Goal: Task Accomplishment & Management: Use online tool/utility

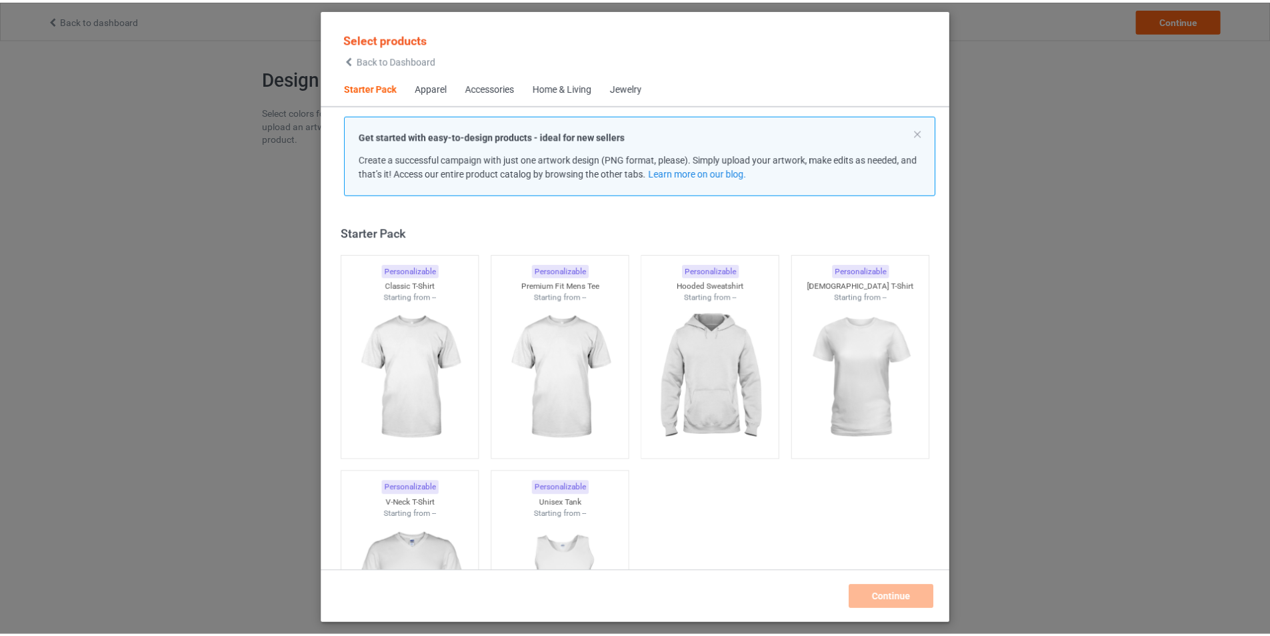
scroll to position [17, 0]
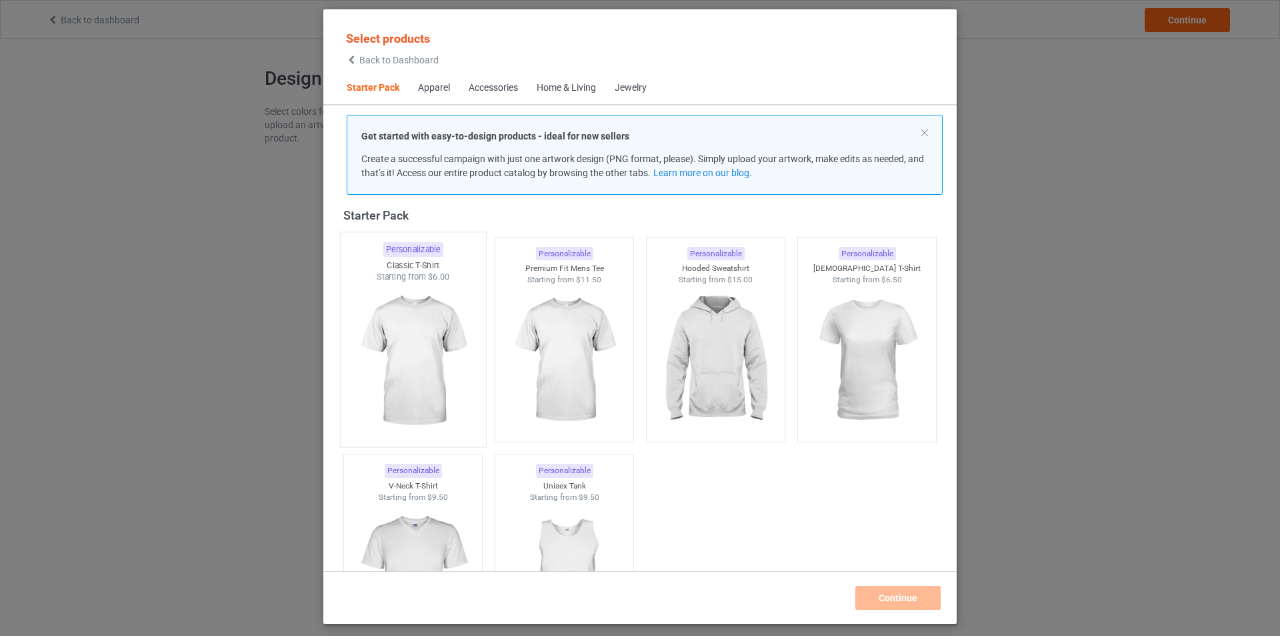
click at [458, 362] on img at bounding box center [412, 361] width 125 height 157
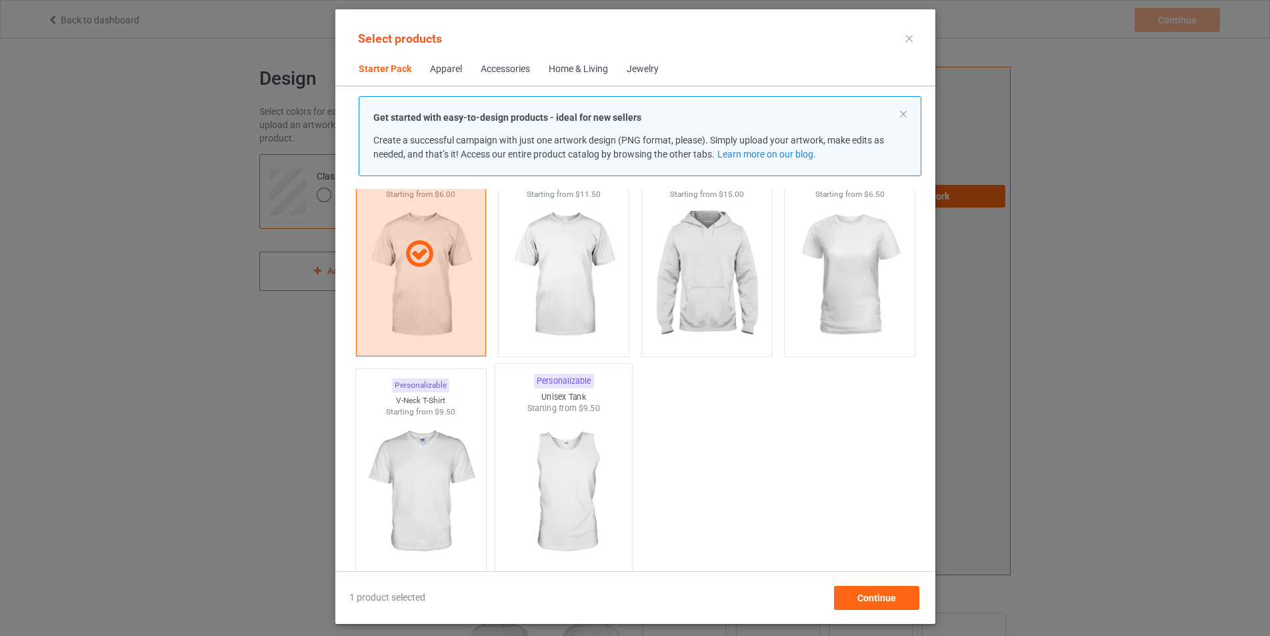
scroll to position [17, 0]
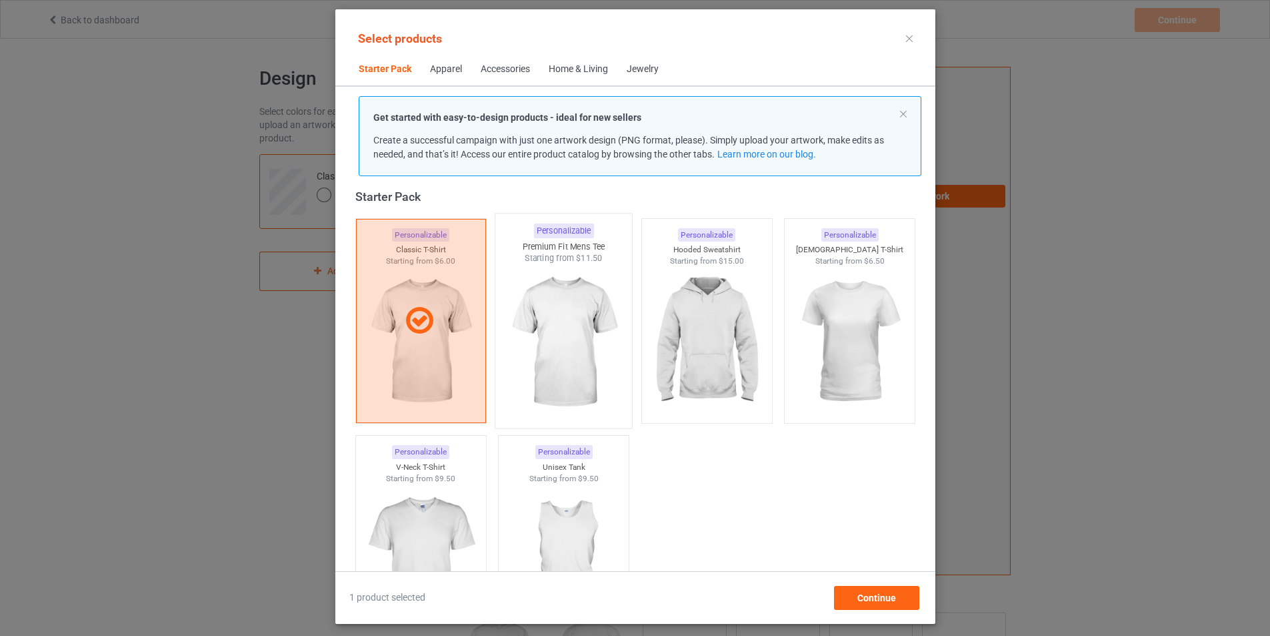
click at [587, 369] on img at bounding box center [563, 342] width 125 height 157
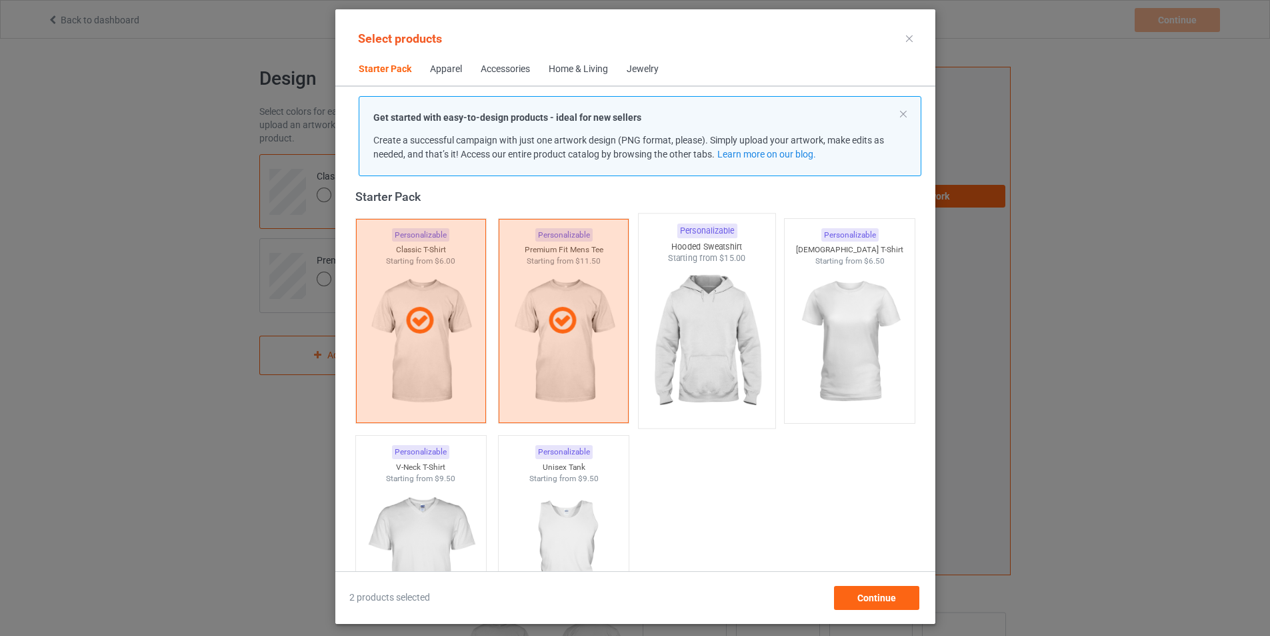
click at [716, 359] on img at bounding box center [706, 342] width 125 height 157
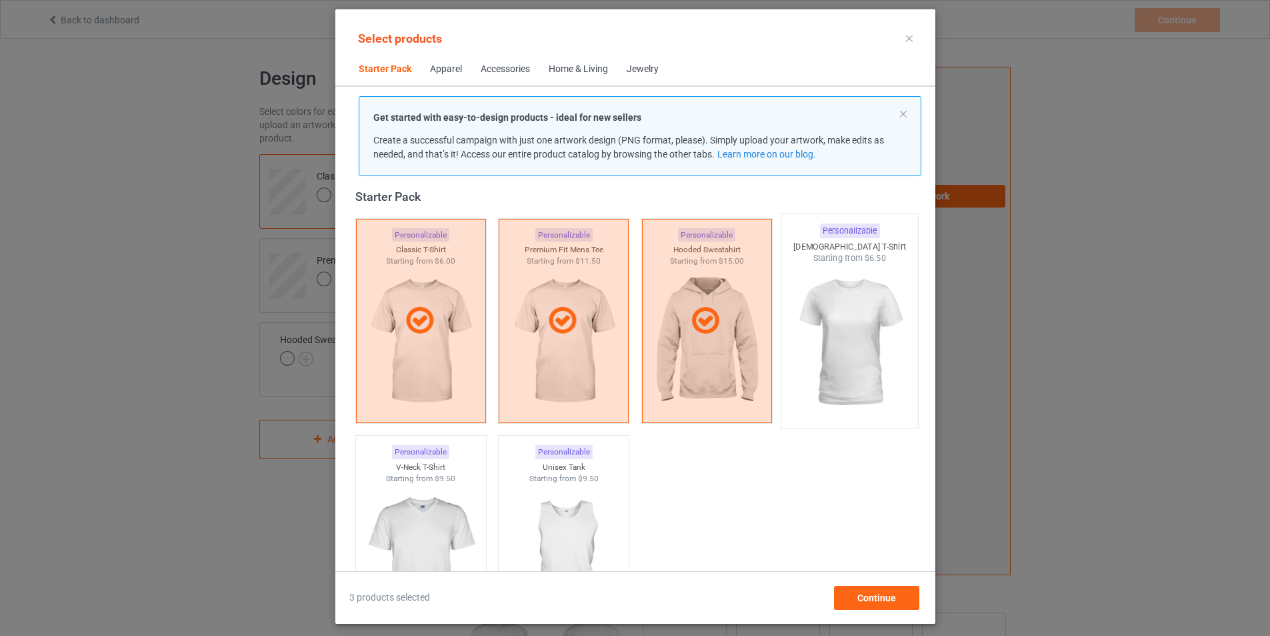
click at [840, 364] on img at bounding box center [849, 342] width 125 height 157
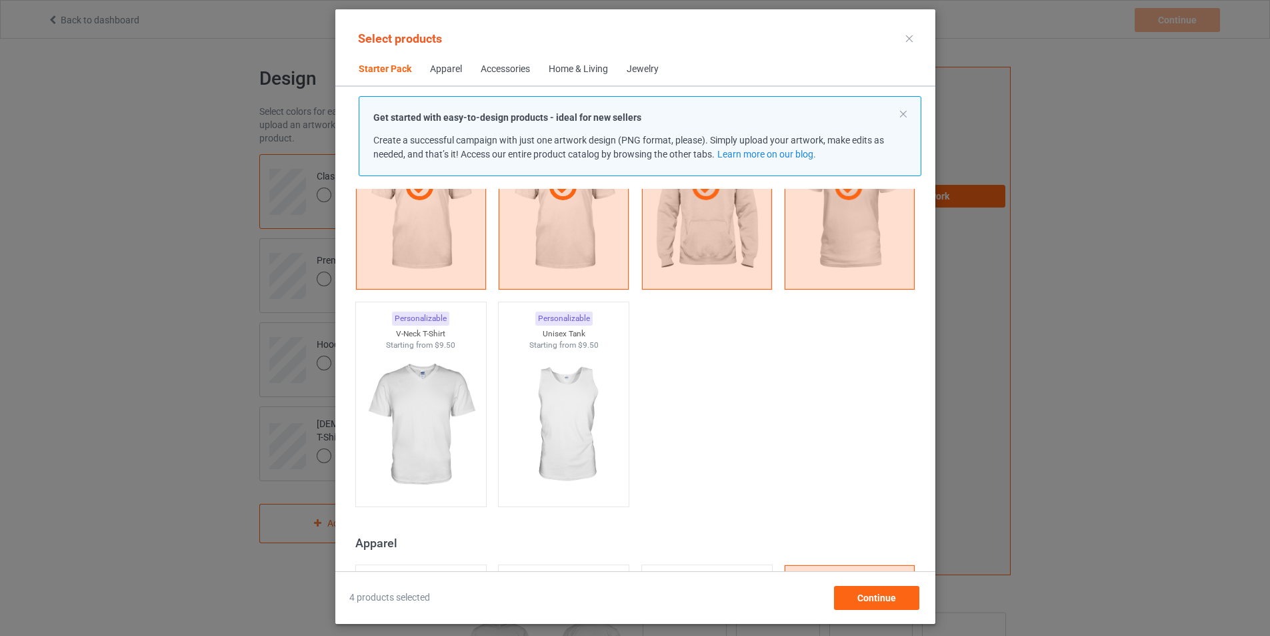
scroll to position [84, 0]
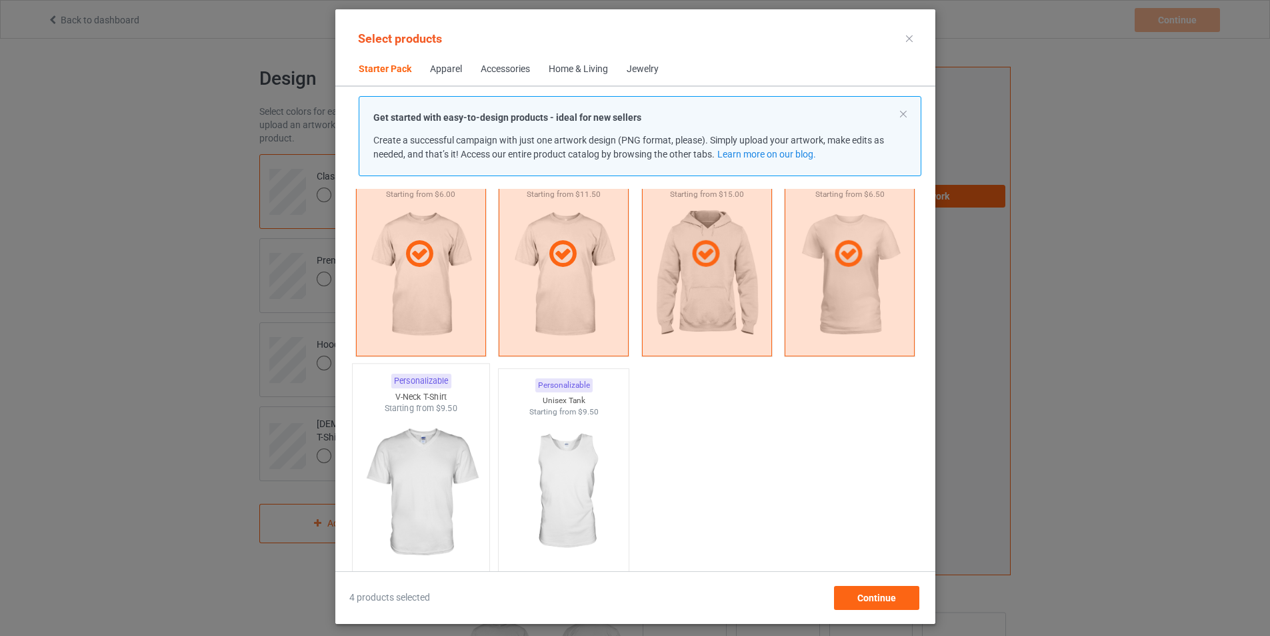
click at [395, 466] on img at bounding box center [420, 492] width 125 height 157
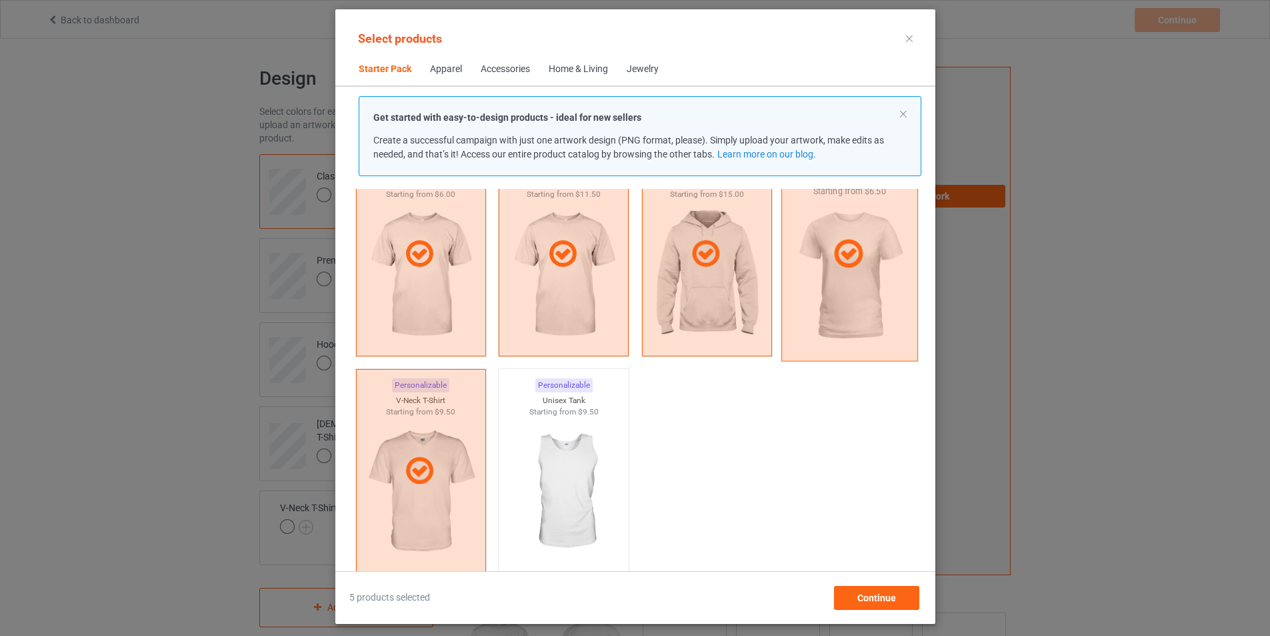
click at [868, 267] on icon at bounding box center [848, 253] width 39 height 33
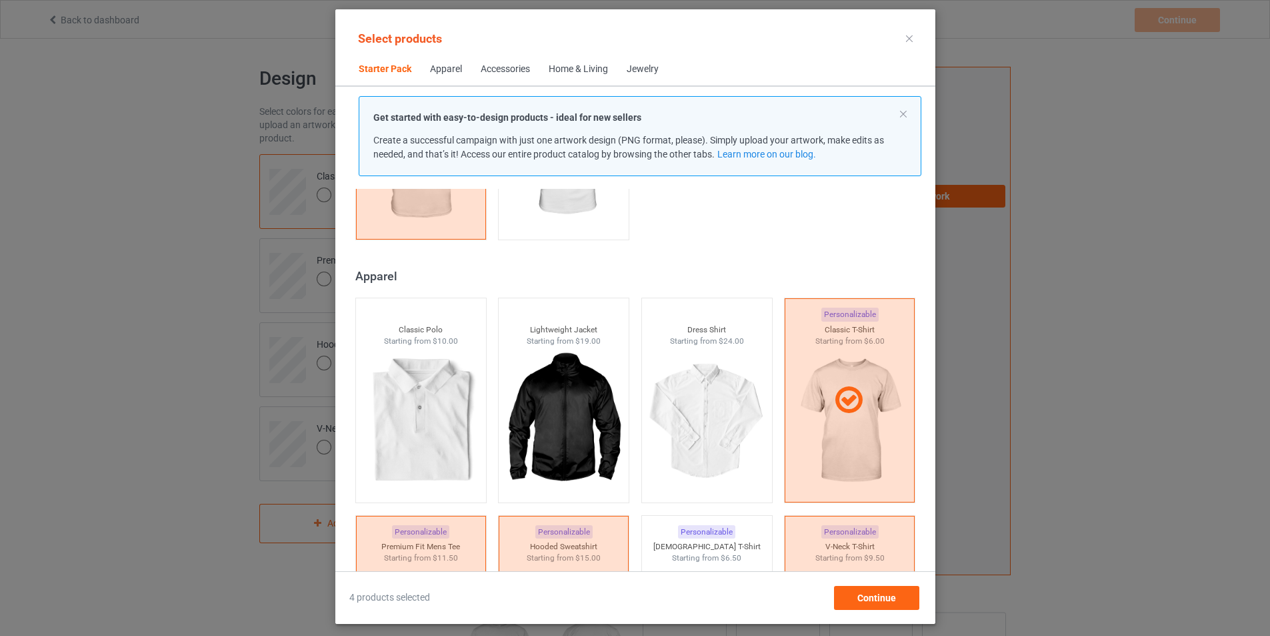
scroll to position [484, 0]
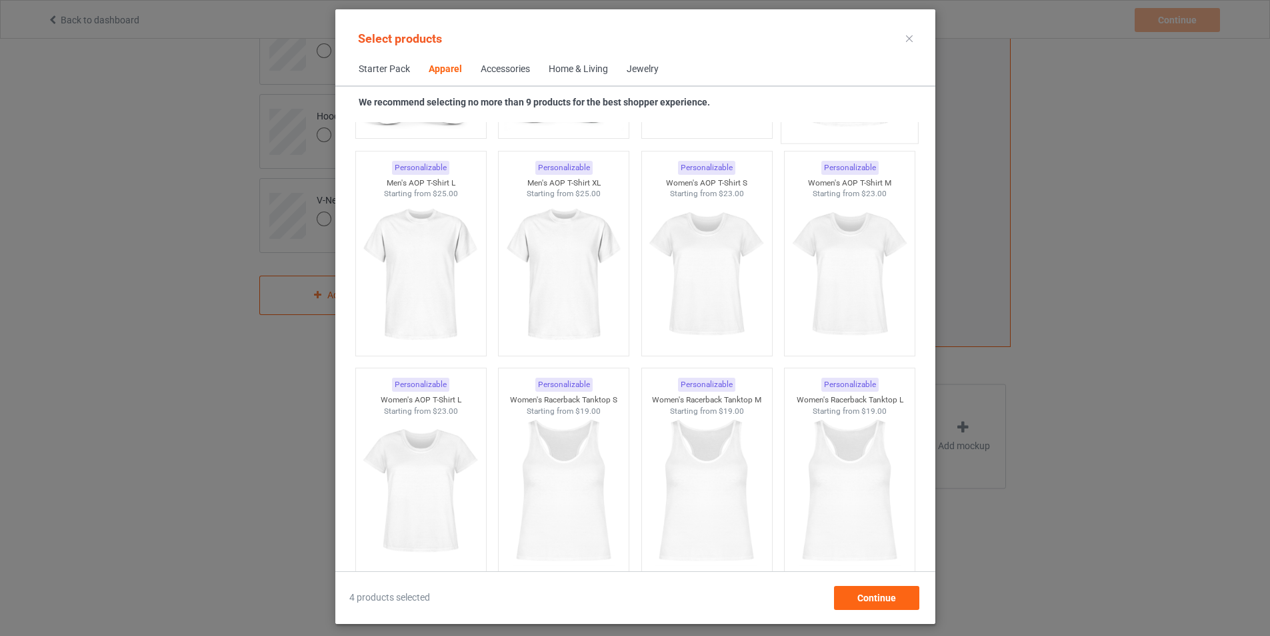
scroll to position [2085, 0]
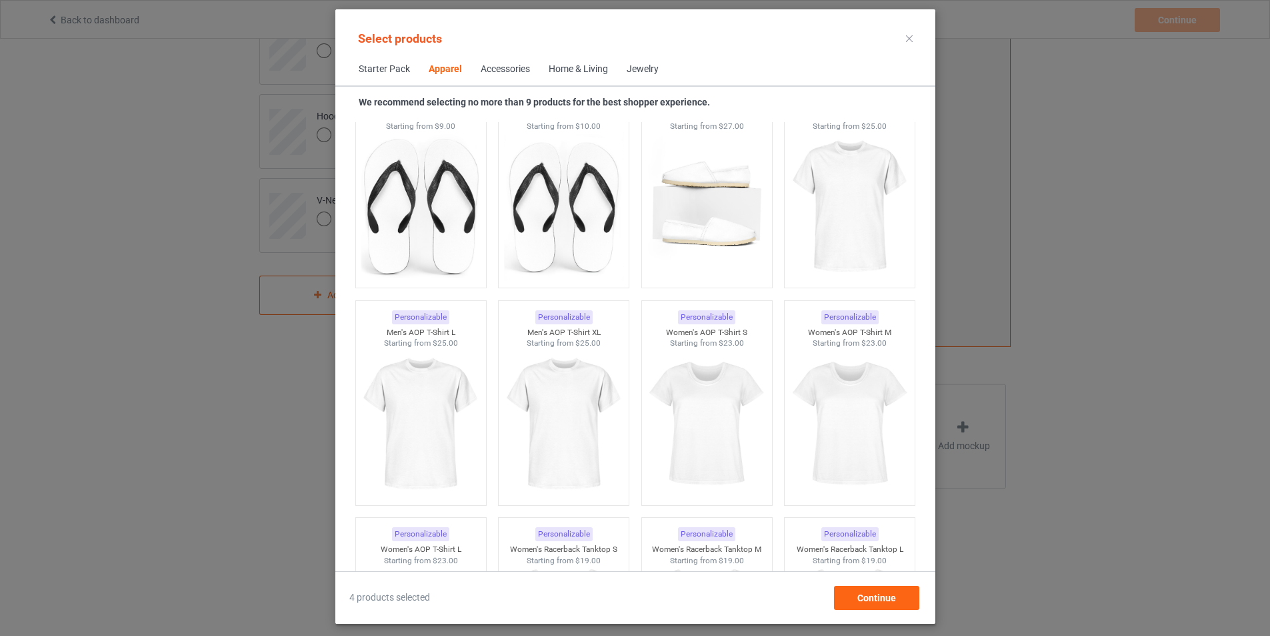
click at [913, 36] on icon at bounding box center [909, 38] width 7 height 7
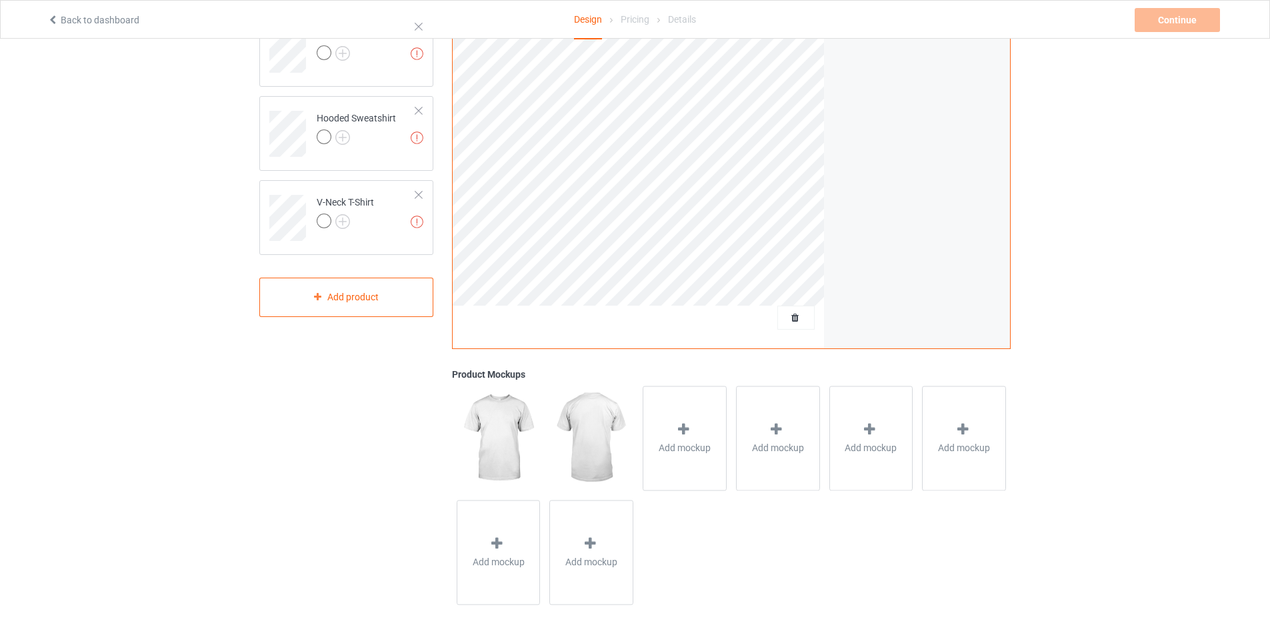
scroll to position [229, 0]
